Goal: Information Seeking & Learning: Learn about a topic

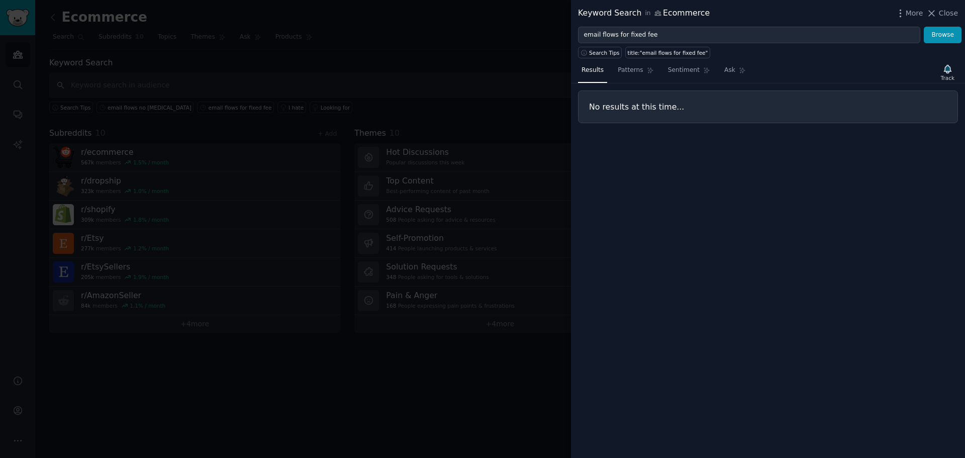
click at [503, 61] on div at bounding box center [482, 229] width 965 height 458
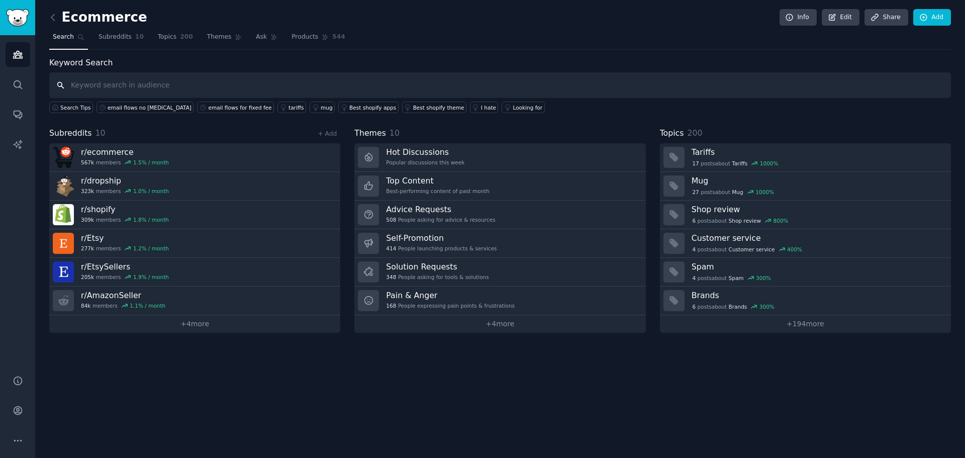
click at [113, 89] on input "text" at bounding box center [500, 85] width 902 height 26
type input "email marketing"
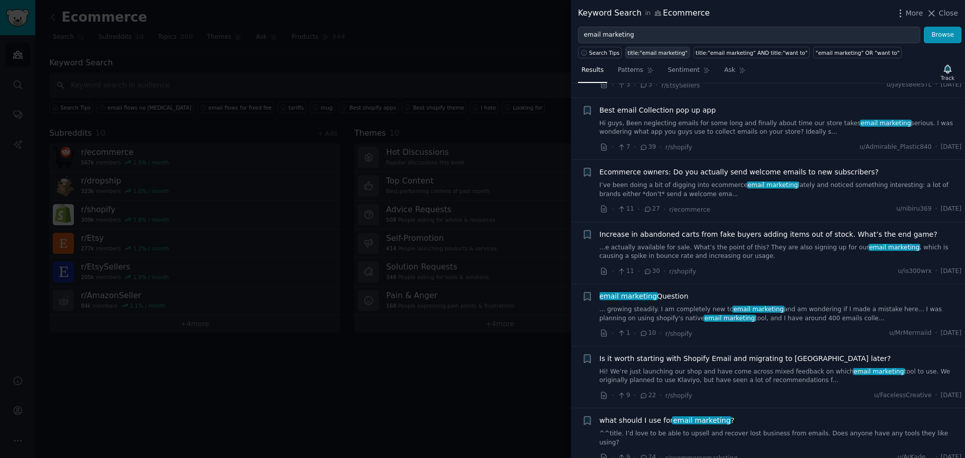
scroll to position [101, 0]
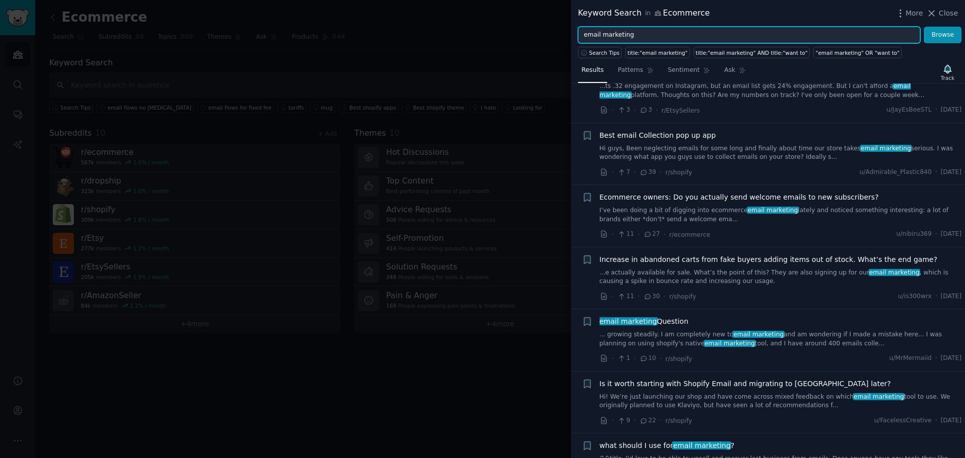
click at [645, 35] on input "email marketing" at bounding box center [749, 35] width 342 height 17
click at [924, 27] on button "Browse" at bounding box center [943, 35] width 38 height 17
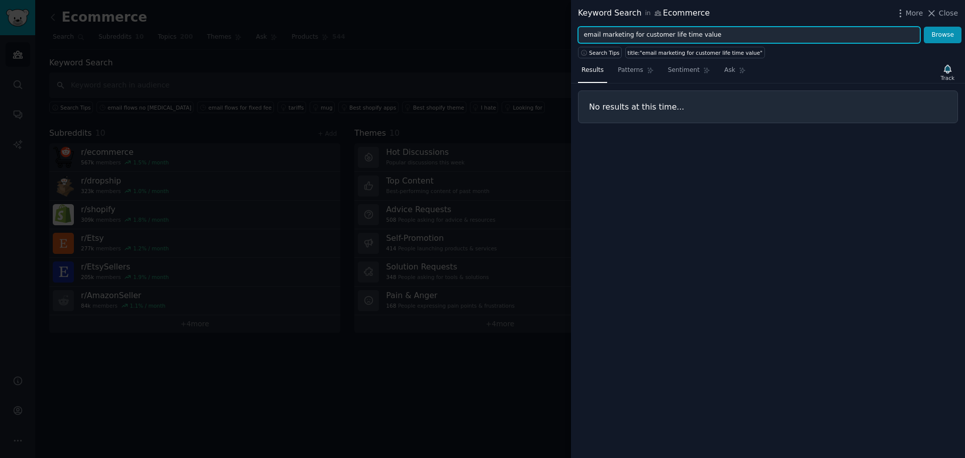
drag, startPoint x: 641, startPoint y: 41, endPoint x: 750, endPoint y: 41, distance: 109.1
click at [747, 41] on input "email marketing for customer life time value" at bounding box center [749, 35] width 342 height 17
click at [633, 37] on input "email marketing for customer life time value" at bounding box center [749, 35] width 342 height 17
drag, startPoint x: 639, startPoint y: 36, endPoint x: 572, endPoint y: 36, distance: 67.4
click at [572, 36] on div "email marketing for customer life time value Browse" at bounding box center [768, 35] width 394 height 17
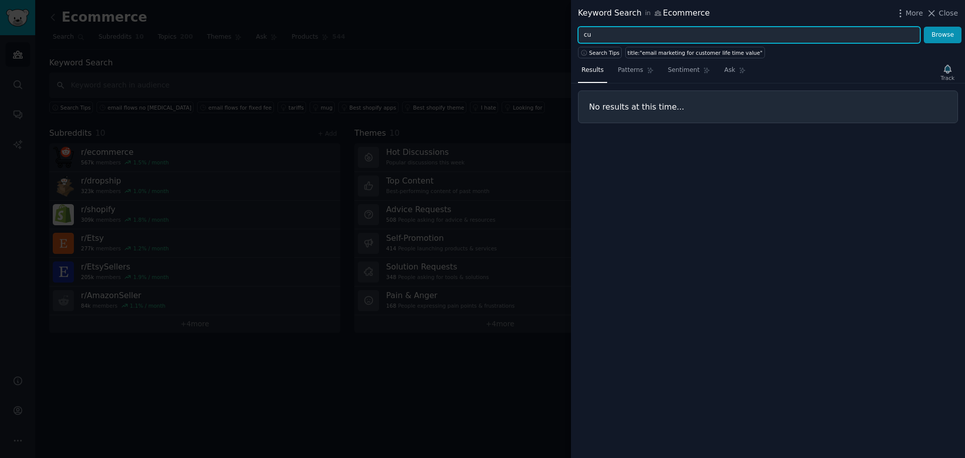
type input "c"
click at [924, 27] on button "Browse" at bounding box center [943, 35] width 38 height 17
click at [668, 38] on input "profit margins with email marketing" at bounding box center [749, 35] width 342 height 17
click at [924, 27] on button "Browse" at bounding box center [943, 35] width 38 height 17
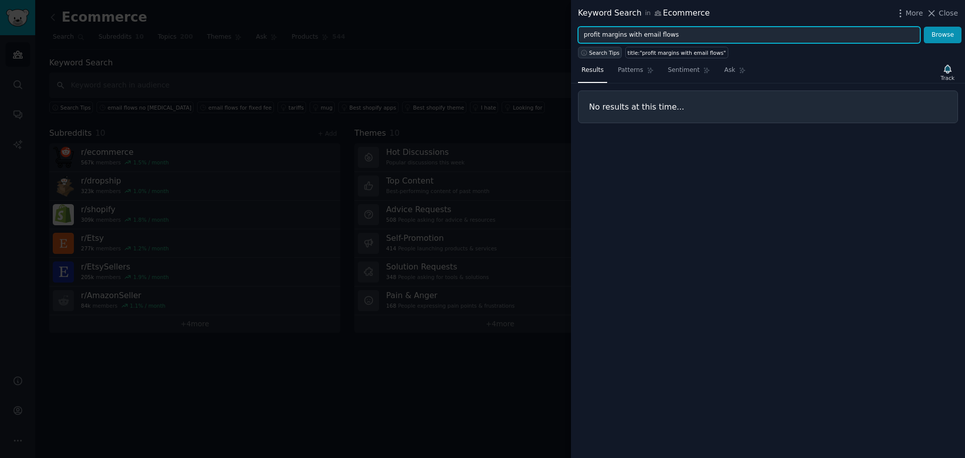
click at [607, 54] on span "Search Tips" at bounding box center [604, 52] width 31 height 7
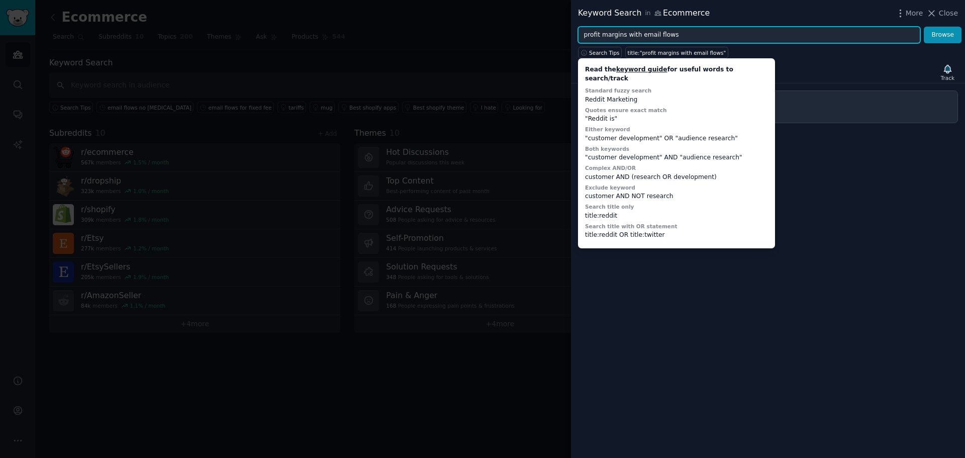
click at [604, 33] on input "profit margins with email flows" at bounding box center [749, 35] width 342 height 17
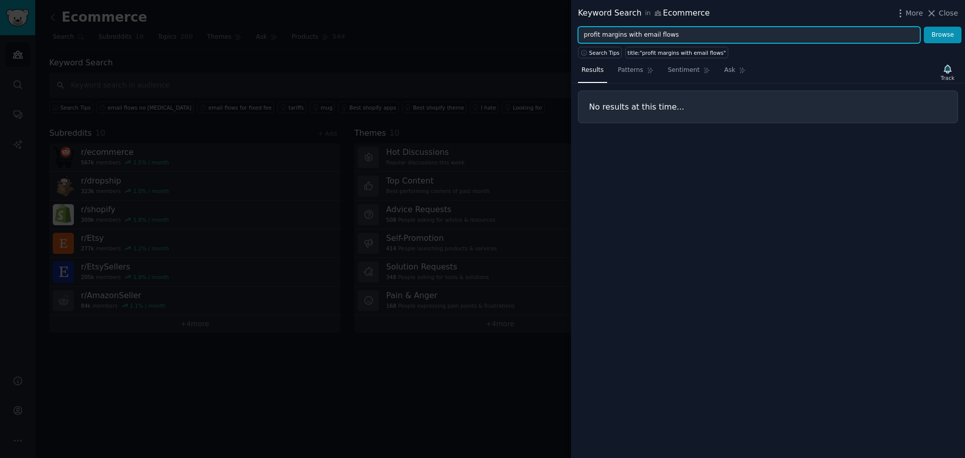
click at [587, 32] on input "profit margins with email flows" at bounding box center [749, 35] width 342 height 17
click at [924, 27] on button "Browse" at bounding box center [943, 35] width 38 height 17
click at [628, 37] on input ""profit margins" "with email flows"" at bounding box center [749, 35] width 342 height 17
click at [924, 27] on button "Browse" at bounding box center [943, 35] width 38 height 17
click at [628, 37] on input ""profit margins" AND "with email flows"" at bounding box center [749, 35] width 342 height 17
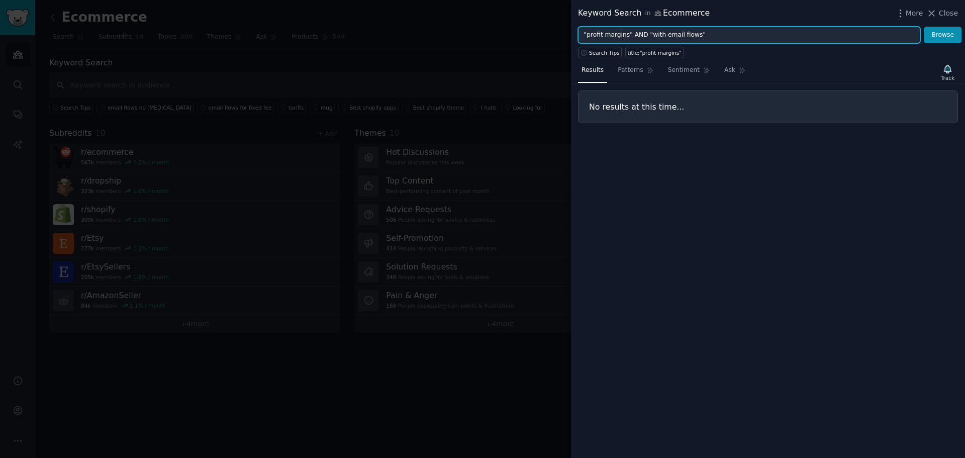
click at [628, 37] on input ""profit margins" AND "with email flows"" at bounding box center [749, 35] width 342 height 17
click at [642, 38] on input ""profit margins" AND "with email flows"" at bounding box center [749, 35] width 342 height 17
click at [637, 38] on input ""profit margins" AND "with email flows"" at bounding box center [749, 35] width 342 height 17
drag, startPoint x: 695, startPoint y: 38, endPoint x: 624, endPoint y: 38, distance: 71.4
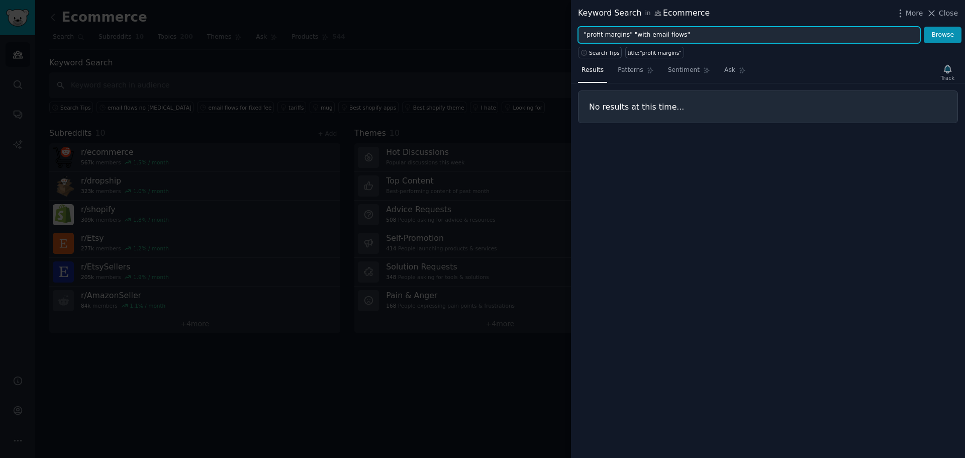
click at [624, 38] on input ""profit margins" "with email flows"" at bounding box center [749, 35] width 342 height 17
click at [588, 35] on input ""profit margins" at bounding box center [749, 35] width 342 height 17
click at [585, 35] on input ""profit margins" at bounding box center [749, 35] width 342 height 17
click at [642, 35] on input "profit margins" at bounding box center [749, 35] width 342 height 17
click at [924, 27] on button "Browse" at bounding box center [943, 35] width 38 height 17
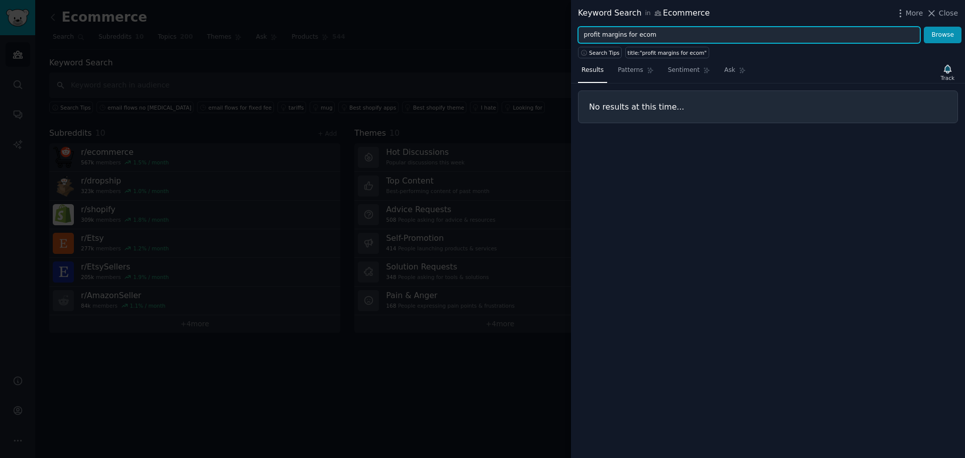
drag, startPoint x: 683, startPoint y: 30, endPoint x: 625, endPoint y: 29, distance: 58.3
click at [625, 29] on input "profit margins for ecom" at bounding box center [749, 35] width 342 height 17
type input "profit margins"
click at [924, 27] on button "Browse" at bounding box center [943, 35] width 38 height 17
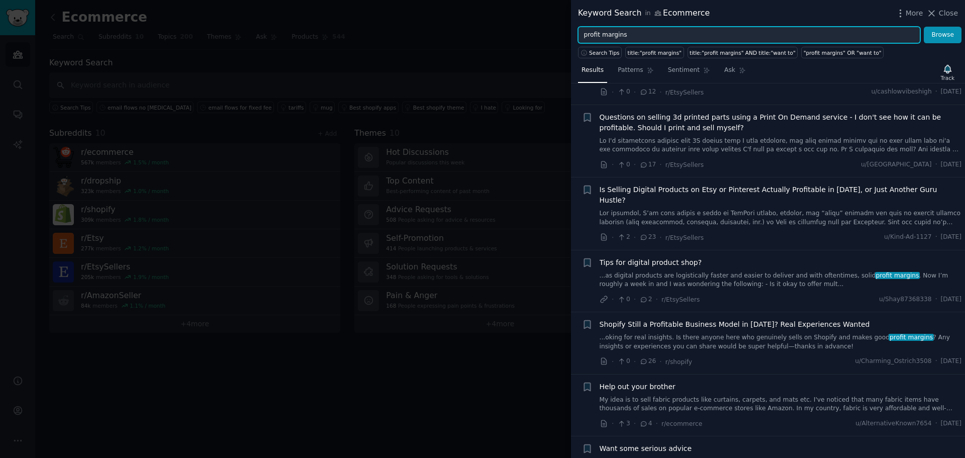
scroll to position [1006, 0]
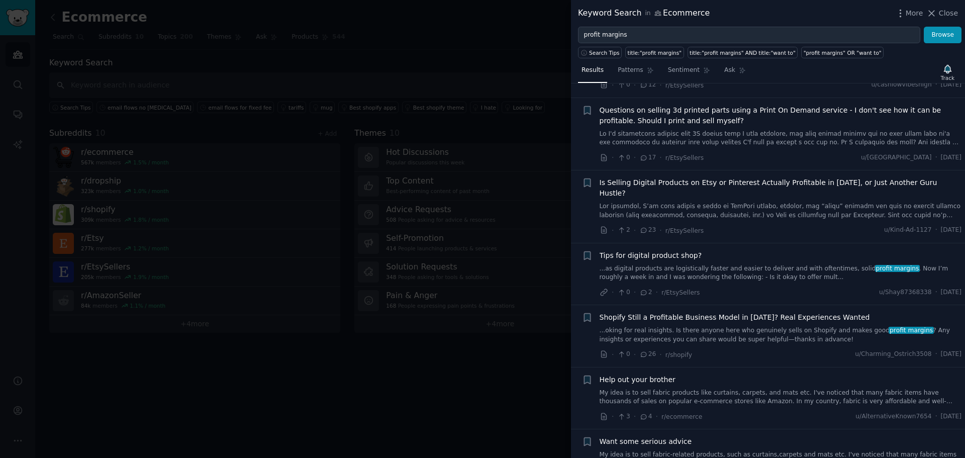
click at [429, 42] on div at bounding box center [482, 229] width 965 height 458
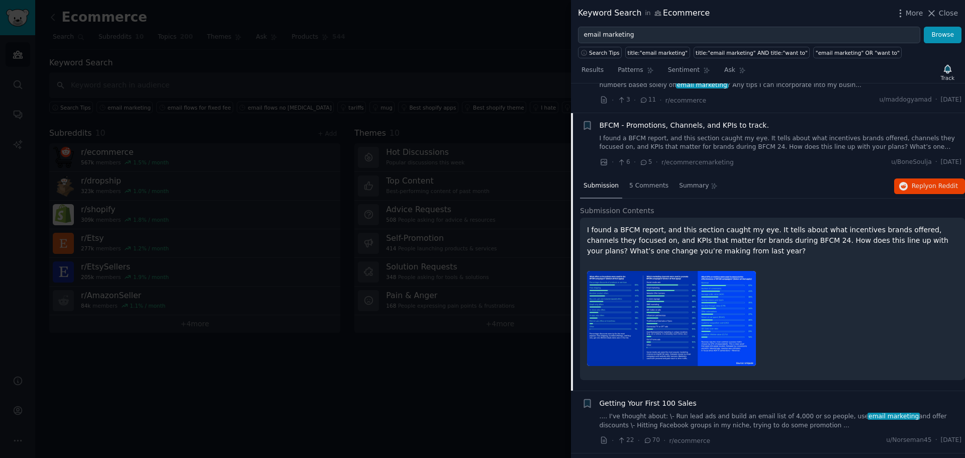
scroll to position [553, 0]
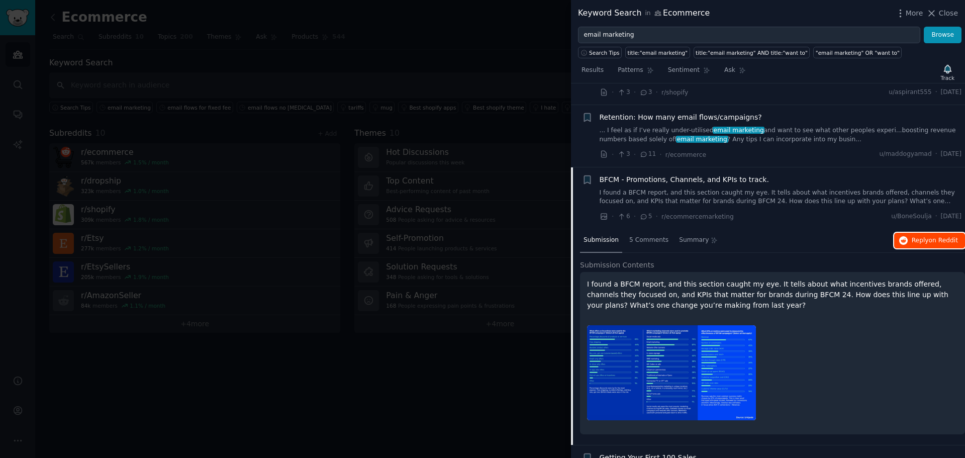
click at [944, 233] on button "Reply on Reddit" at bounding box center [929, 241] width 71 height 16
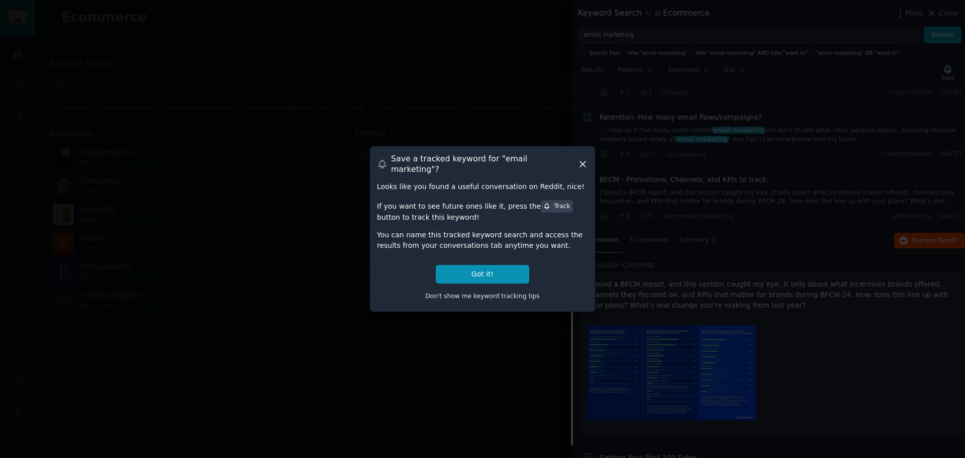
click at [584, 163] on icon at bounding box center [583, 164] width 6 height 6
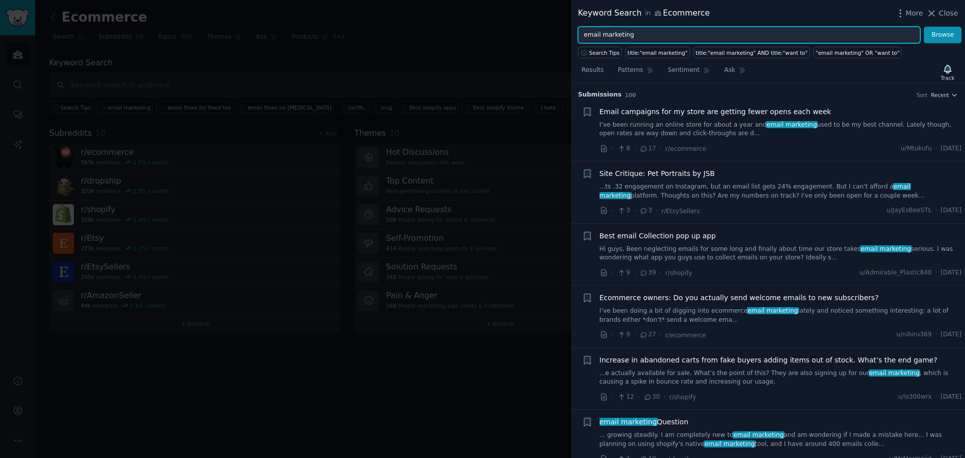
click at [654, 37] on input "email marketing" at bounding box center [749, 35] width 342 height 17
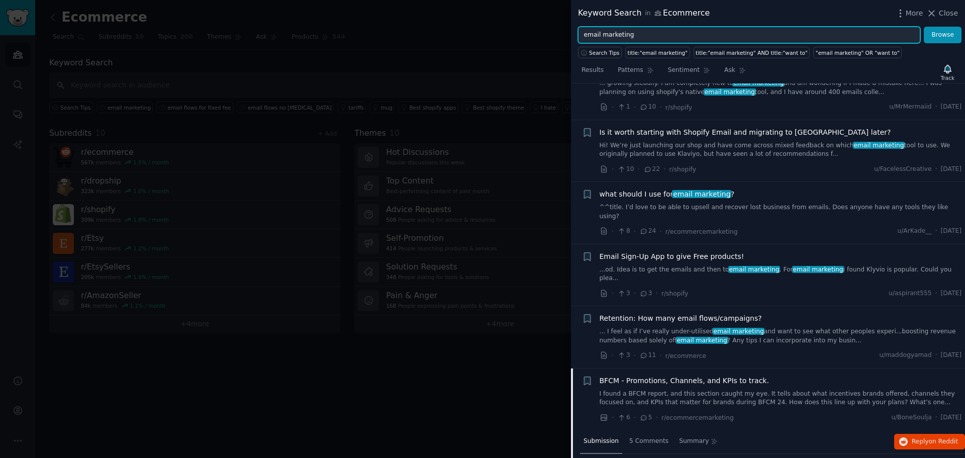
click at [654, 37] on input "email marketing" at bounding box center [749, 35] width 342 height 17
click at [924, 27] on button "Browse" at bounding box center [943, 35] width 38 height 17
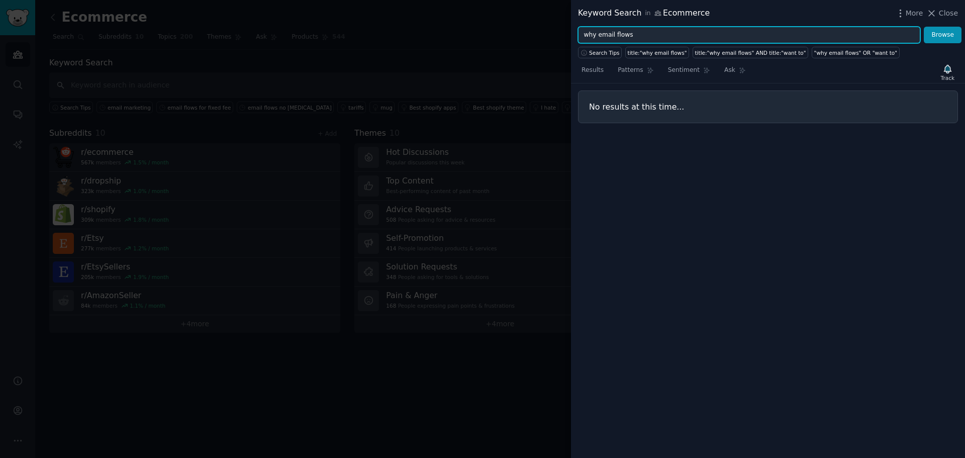
click at [654, 37] on input "why email flows" at bounding box center [749, 35] width 342 height 17
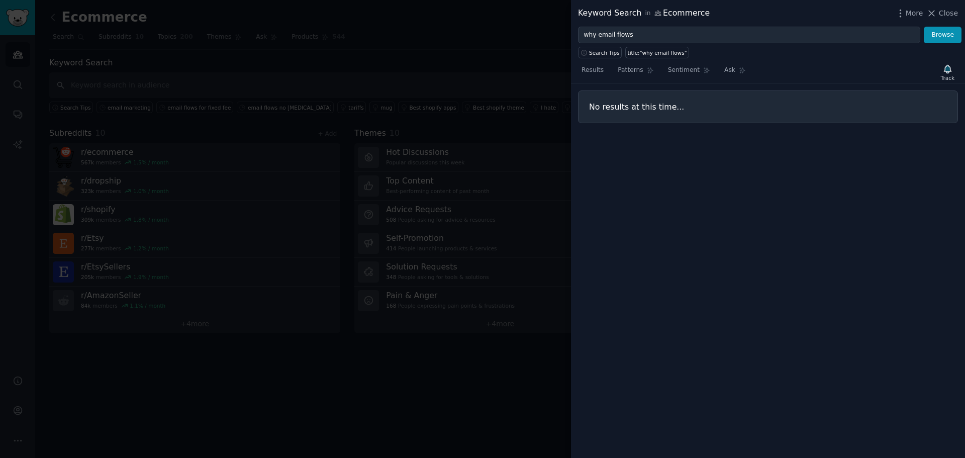
click at [571, 37] on div "why email flows Browse" at bounding box center [768, 35] width 394 height 17
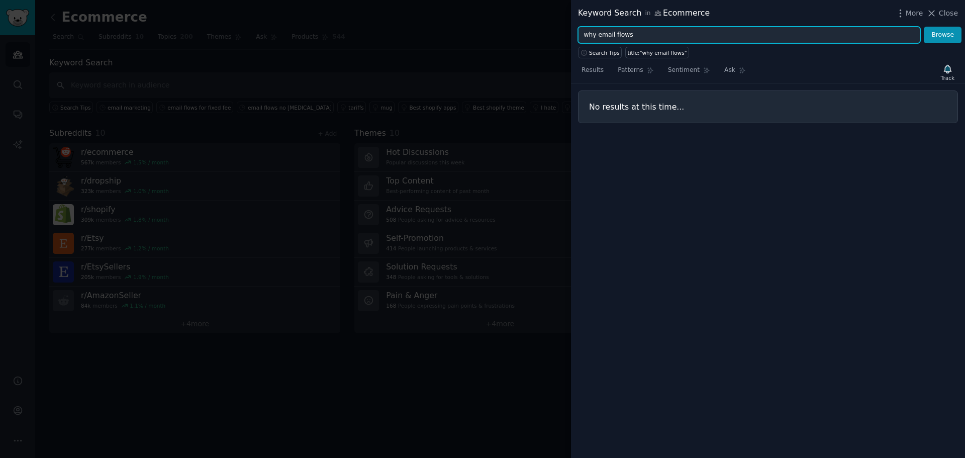
click at [590, 29] on input "why email flows" at bounding box center [749, 35] width 342 height 17
click at [591, 35] on input "why email flows" at bounding box center [749, 35] width 342 height 17
type input "email flows"
click at [924, 27] on button "Browse" at bounding box center [943, 35] width 38 height 17
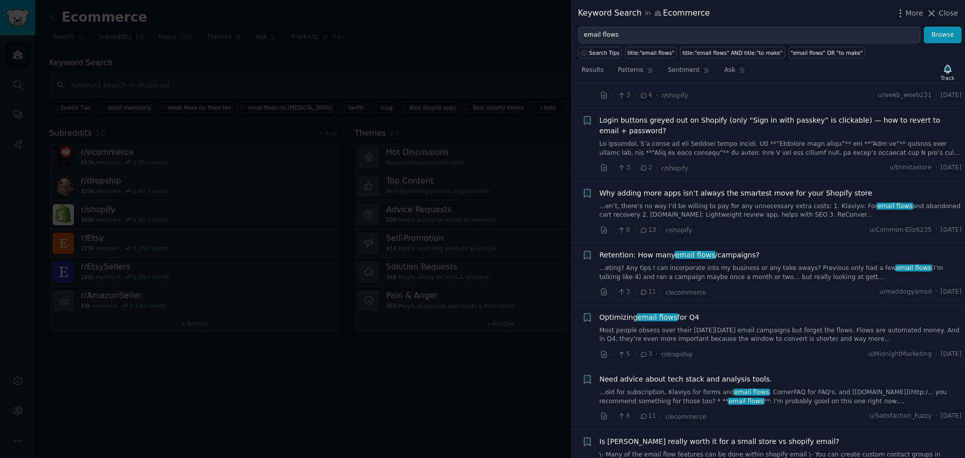
scroll to position [251, 0]
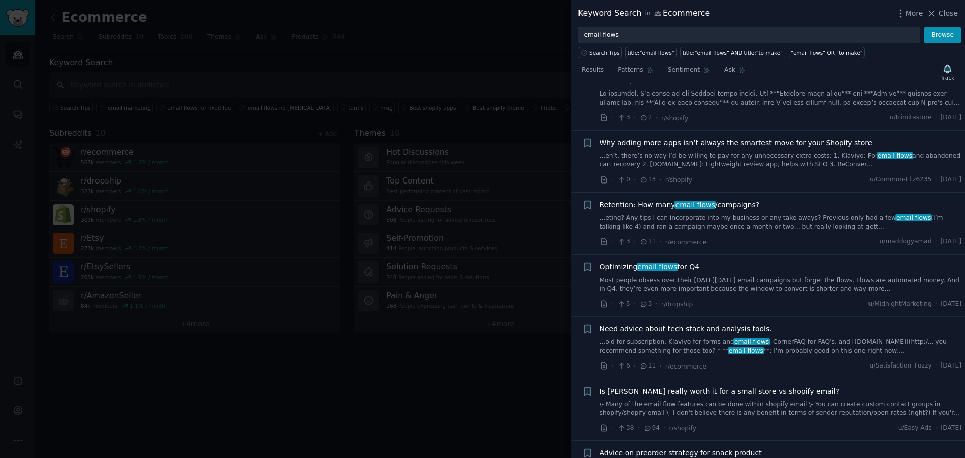
drag, startPoint x: 767, startPoint y: 283, endPoint x: 761, endPoint y: 302, distance: 19.4
click at [767, 283] on link "Most people obsess over their [DATE][DATE] email campaigns but forget the flows…" at bounding box center [781, 285] width 362 height 18
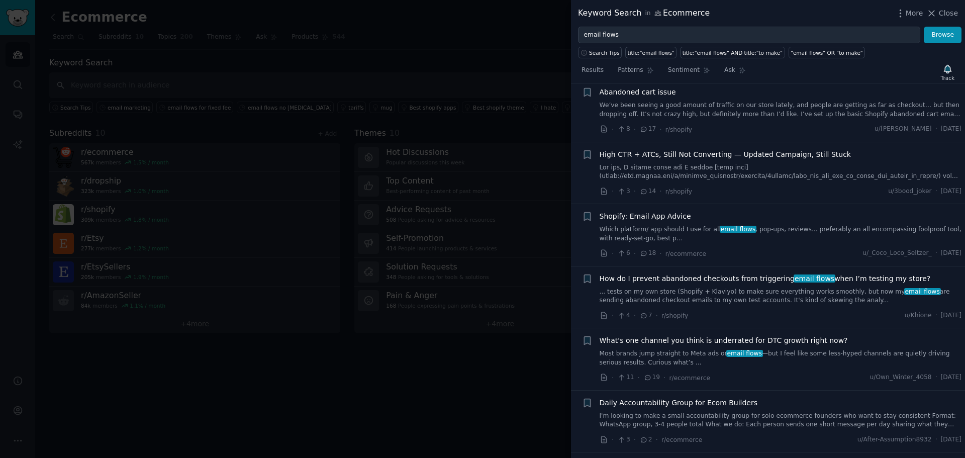
scroll to position [1479, 0]
